Goal: Information Seeking & Learning: Learn about a topic

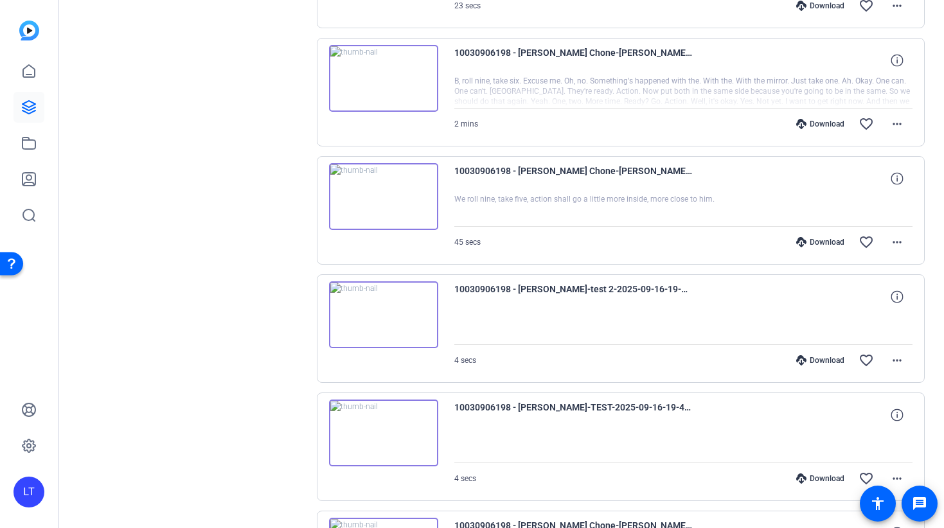
scroll to position [2752, 0]
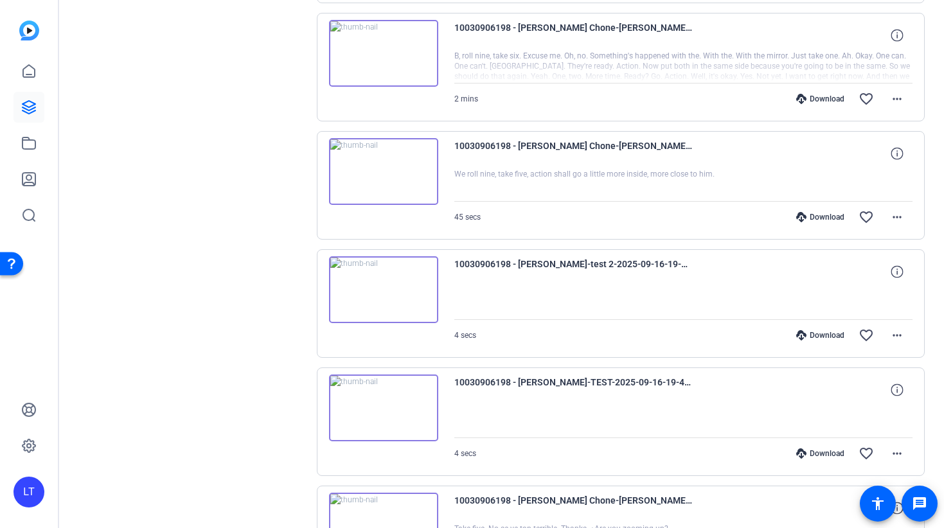
click at [350, 274] on img at bounding box center [383, 289] width 109 height 67
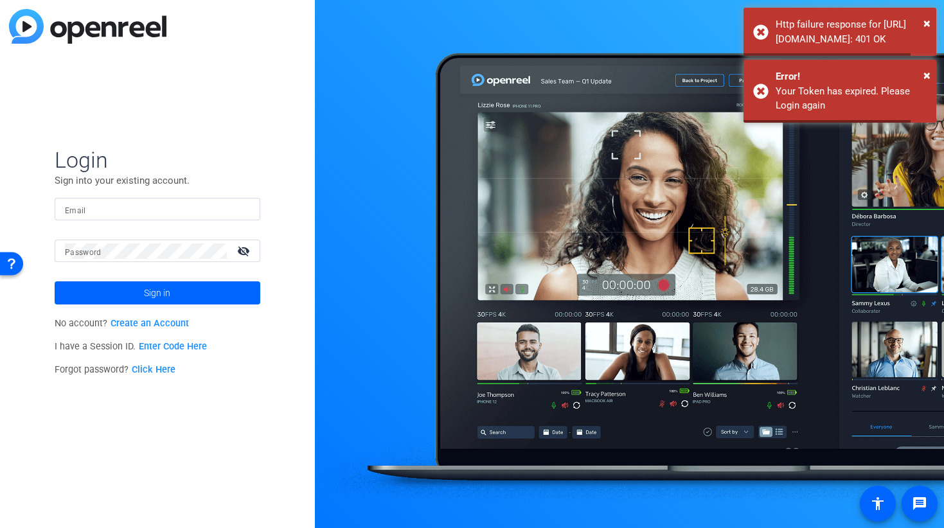
type input "[PERSON_NAME][EMAIL_ADDRESS][PERSON_NAME][DOMAIN_NAME]"
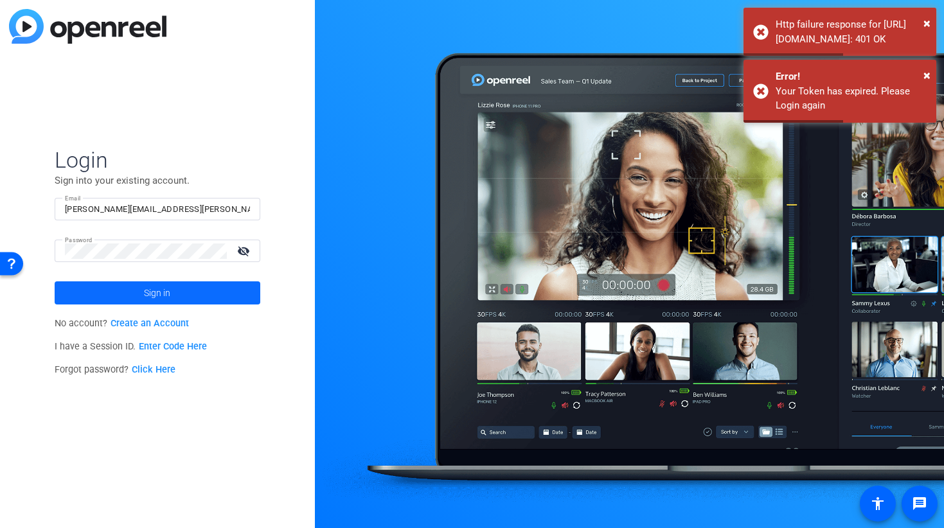
click at [150, 299] on span "Sign in" at bounding box center [157, 293] width 26 height 32
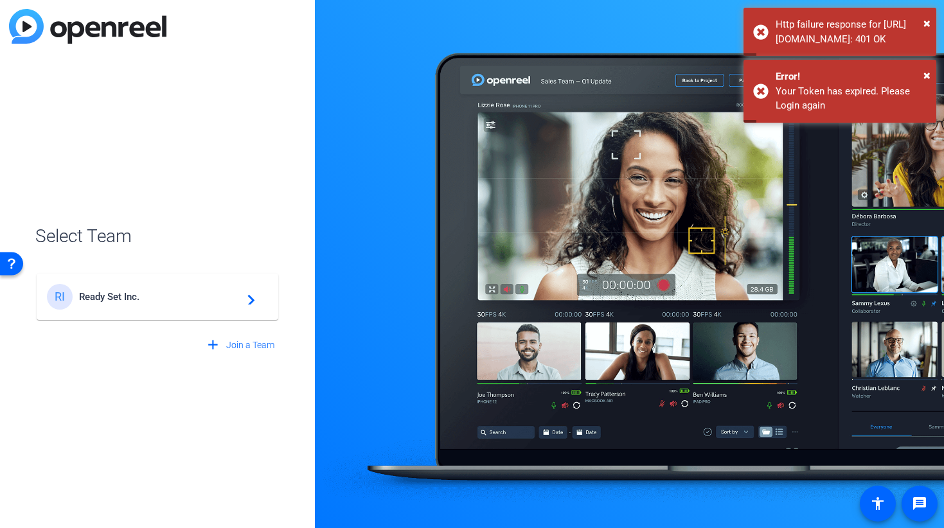
click at [187, 306] on div "RI Ready Set Inc. navigate_next" at bounding box center [157, 297] width 221 height 26
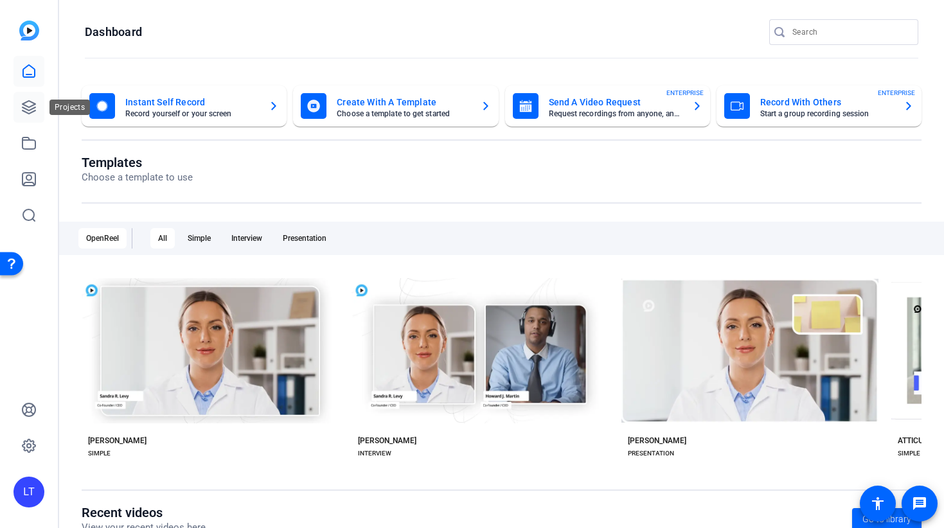
click at [24, 110] on icon at bounding box center [28, 107] width 15 height 15
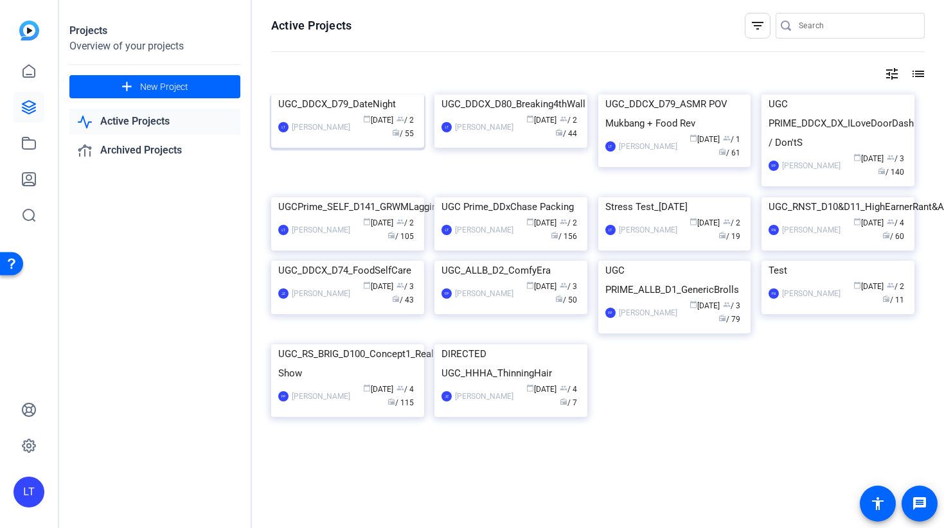
click at [362, 94] on img at bounding box center [347, 94] width 153 height 0
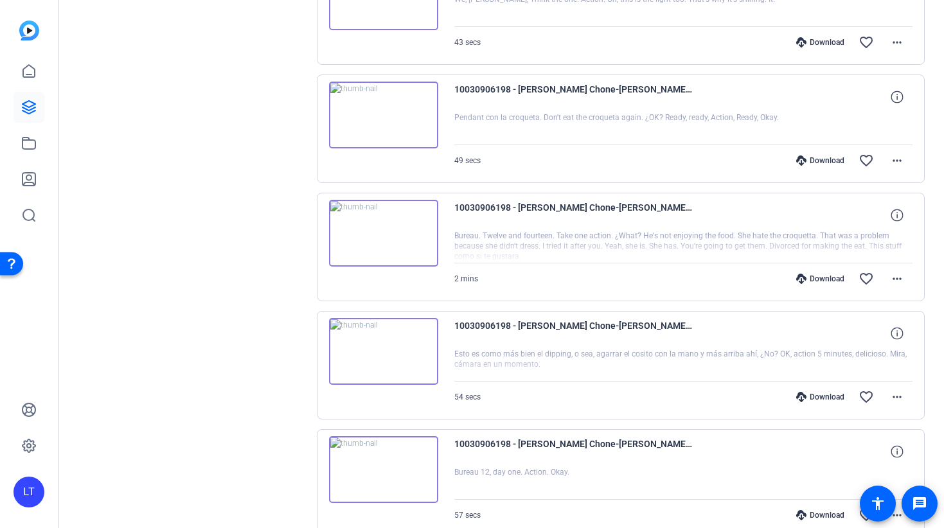
scroll to position [368, 0]
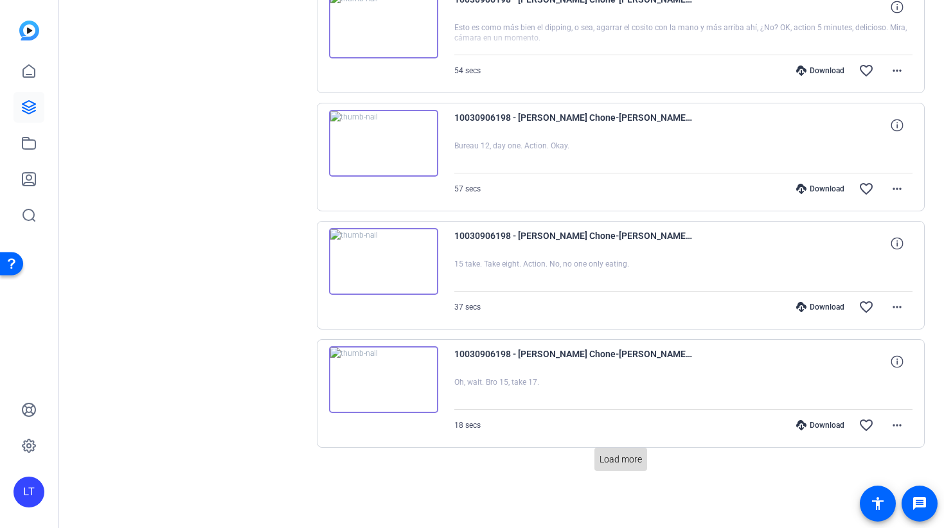
click at [604, 465] on span "Load more" at bounding box center [620, 459] width 42 height 13
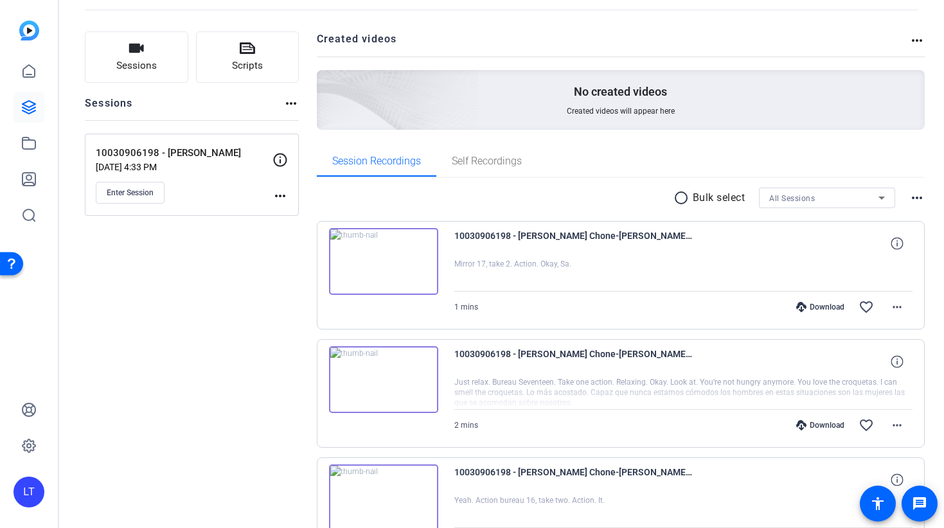
scroll to position [222, 0]
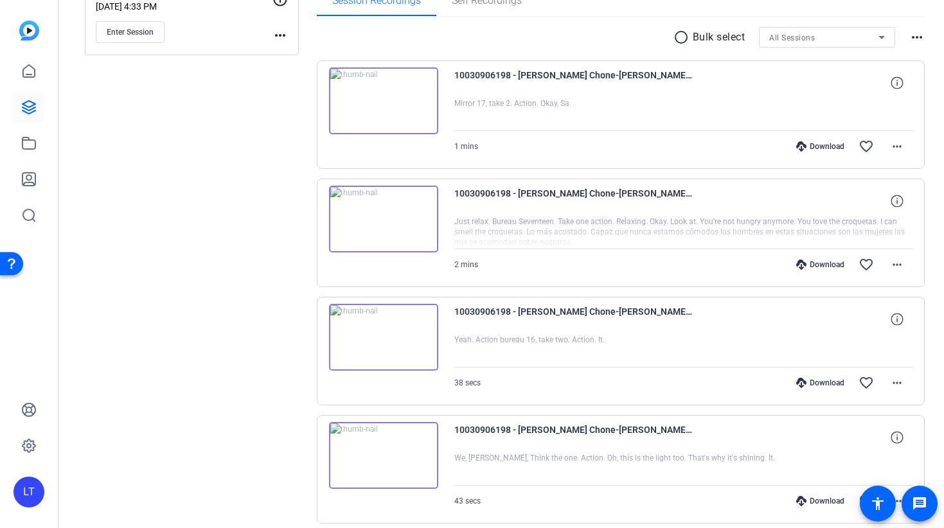
click at [373, 337] on img at bounding box center [383, 337] width 109 height 67
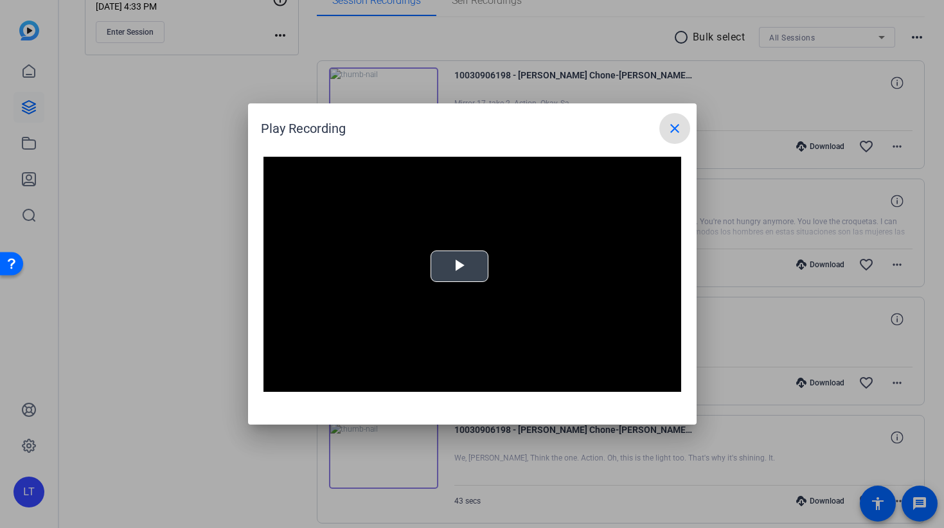
click at [459, 267] on span "Video Player" at bounding box center [459, 267] width 0 height 0
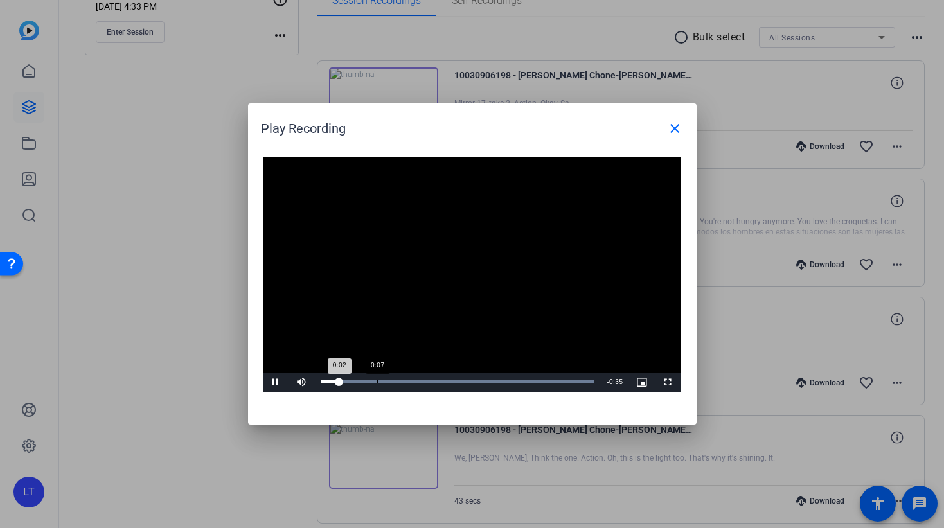
drag, startPoint x: 378, startPoint y: 383, endPoint x: 439, endPoint y: 385, distance: 61.1
click at [380, 383] on div "Loaded : 100.00% 0:07 0:02" at bounding box center [457, 381] width 273 height 3
click at [489, 377] on div "Loaded : 100.00% 0:23 0:23" at bounding box center [458, 382] width 286 height 19
click at [275, 382] on span "Video Player" at bounding box center [276, 382] width 26 height 0
click at [82, 461] on div at bounding box center [472, 264] width 944 height 528
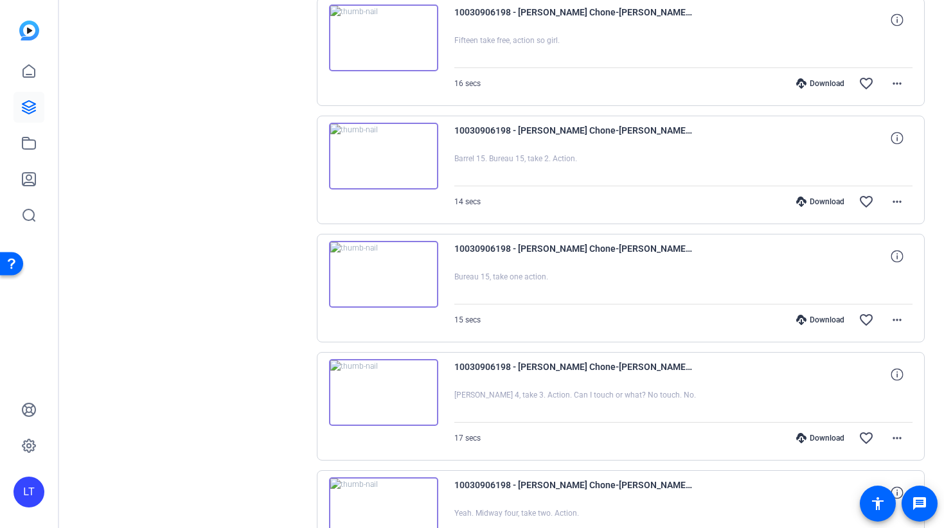
scroll to position [2190, 0]
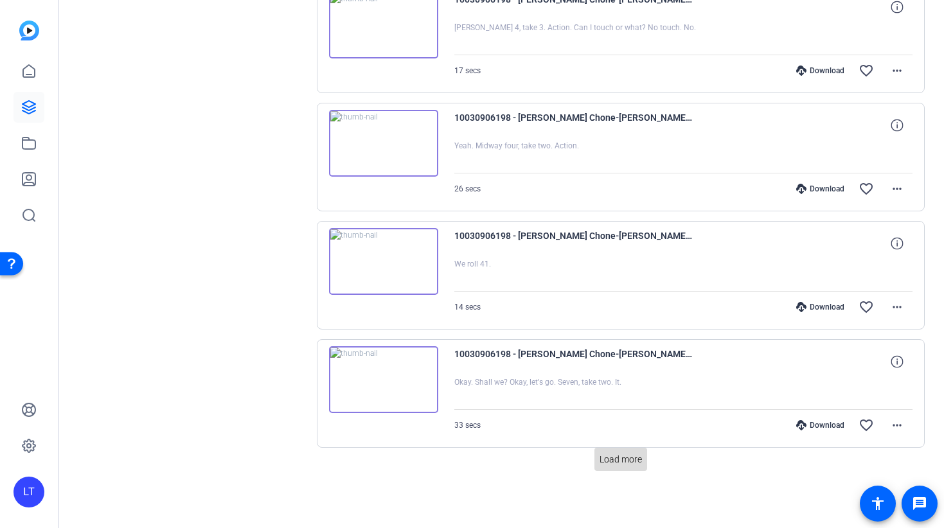
click at [614, 461] on span "Load more" at bounding box center [620, 459] width 42 height 13
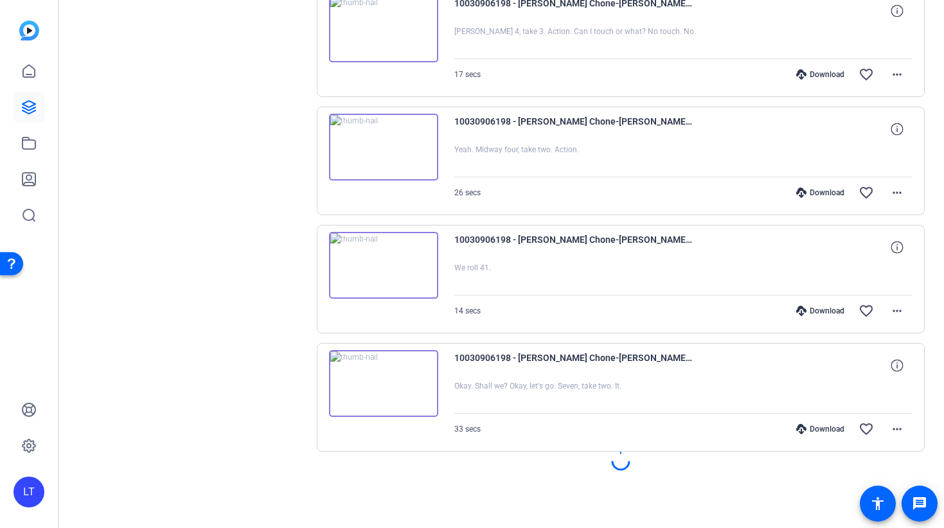
click at [352, 390] on img at bounding box center [383, 383] width 109 height 67
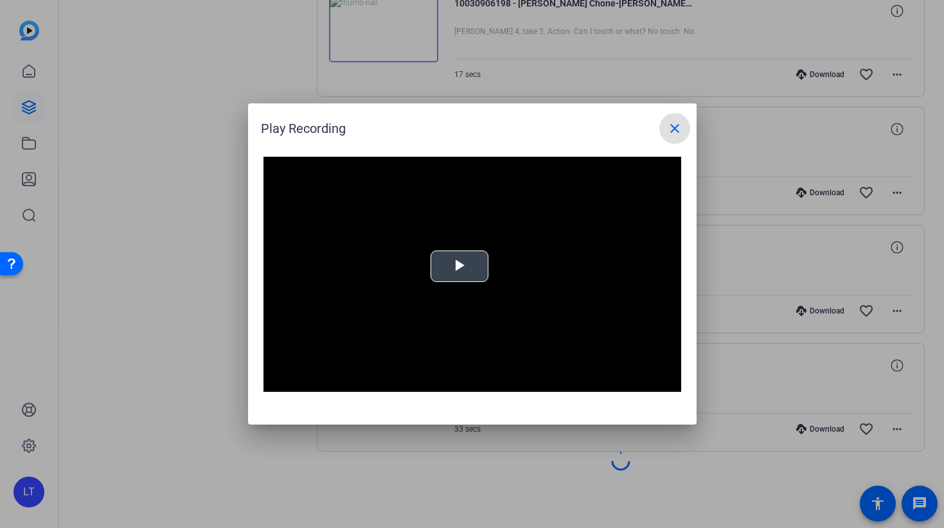
scroll to position [2190, 0]
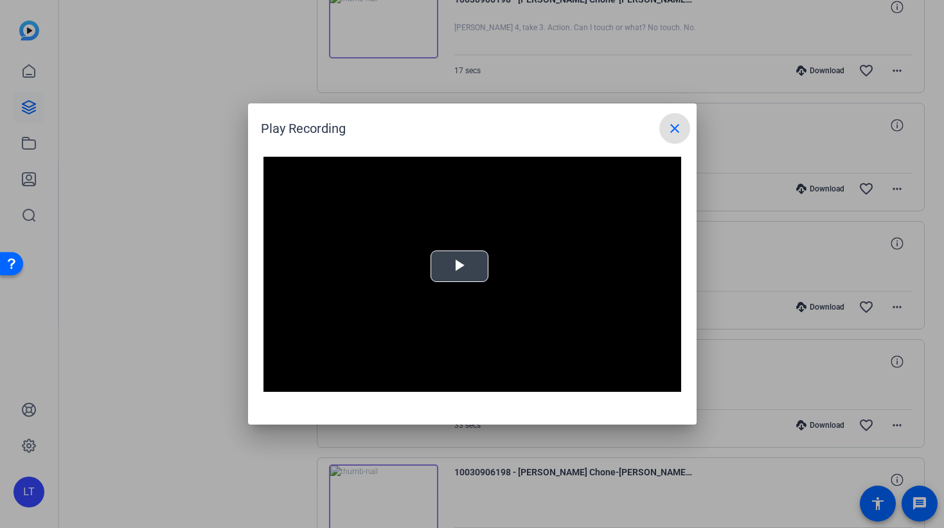
click at [459, 267] on span "Video Player" at bounding box center [459, 267] width 0 height 0
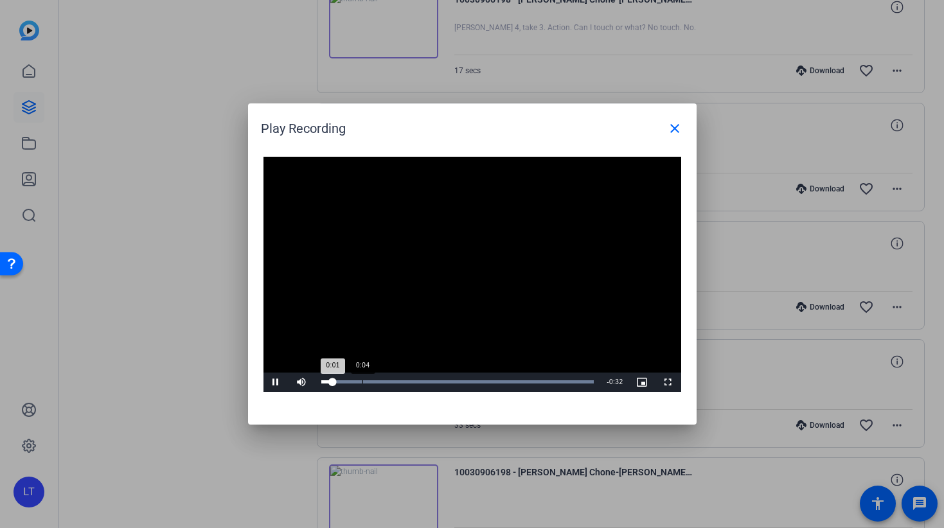
click at [362, 384] on div "Loaded : 100.00% 0:04 0:01" at bounding box center [458, 382] width 286 height 19
click at [410, 380] on div "Loaded : 100.00% 0:10 0:05" at bounding box center [458, 382] width 286 height 19
click at [458, 377] on div "Loaded : 100.00% 0:16 0:11" at bounding box center [458, 382] width 286 height 19
click at [521, 380] on div "Loaded : 100.00% 0:24 0:20" at bounding box center [458, 382] width 286 height 19
click at [742, 349] on div at bounding box center [472, 264] width 944 height 528
